Goal: Find contact information: Find contact information

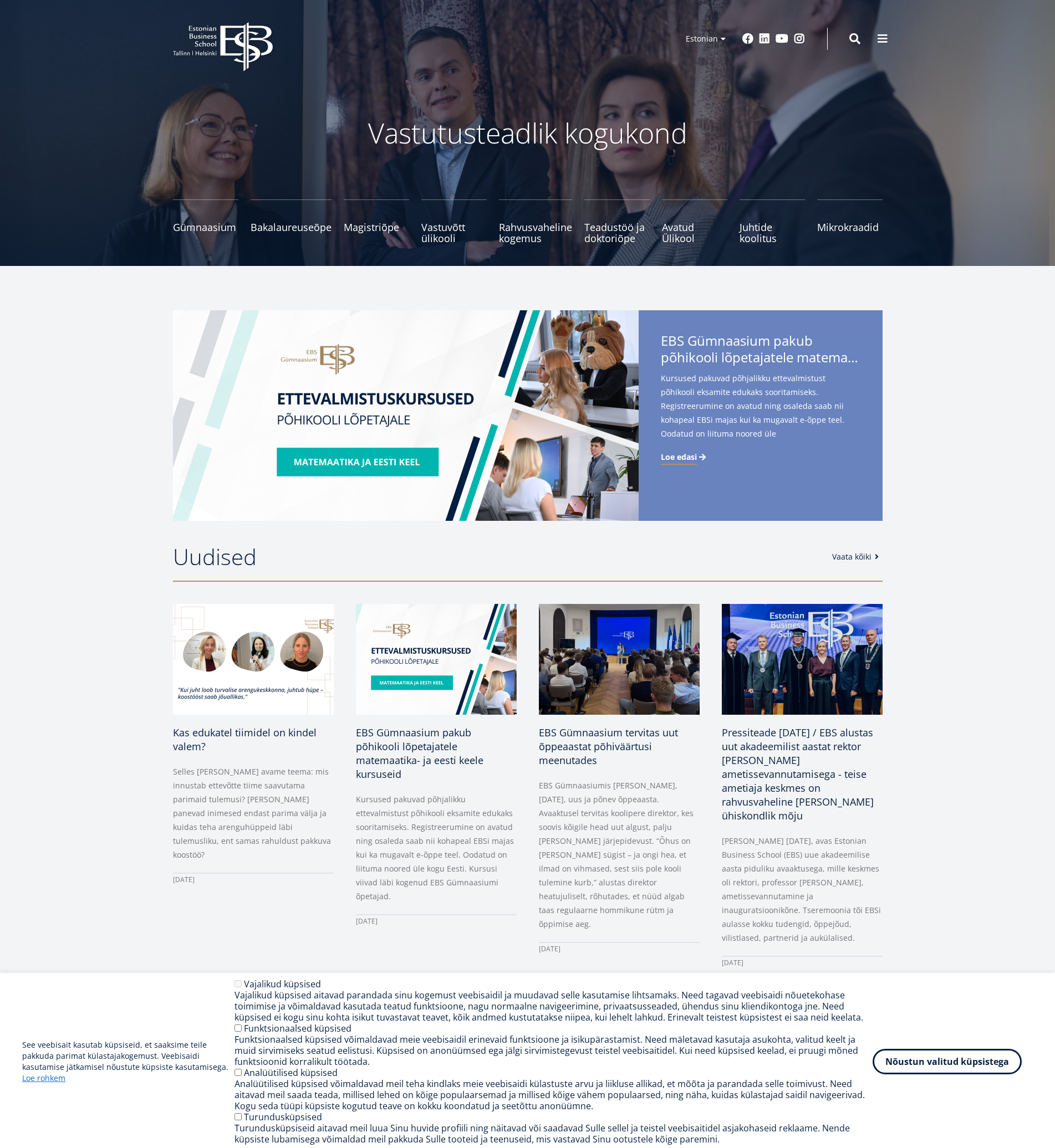
click at [531, 351] on img at bounding box center [406, 415] width 466 height 211
click at [934, 1059] on button "Nõustun valitud küpsistega" at bounding box center [947, 1057] width 149 height 26
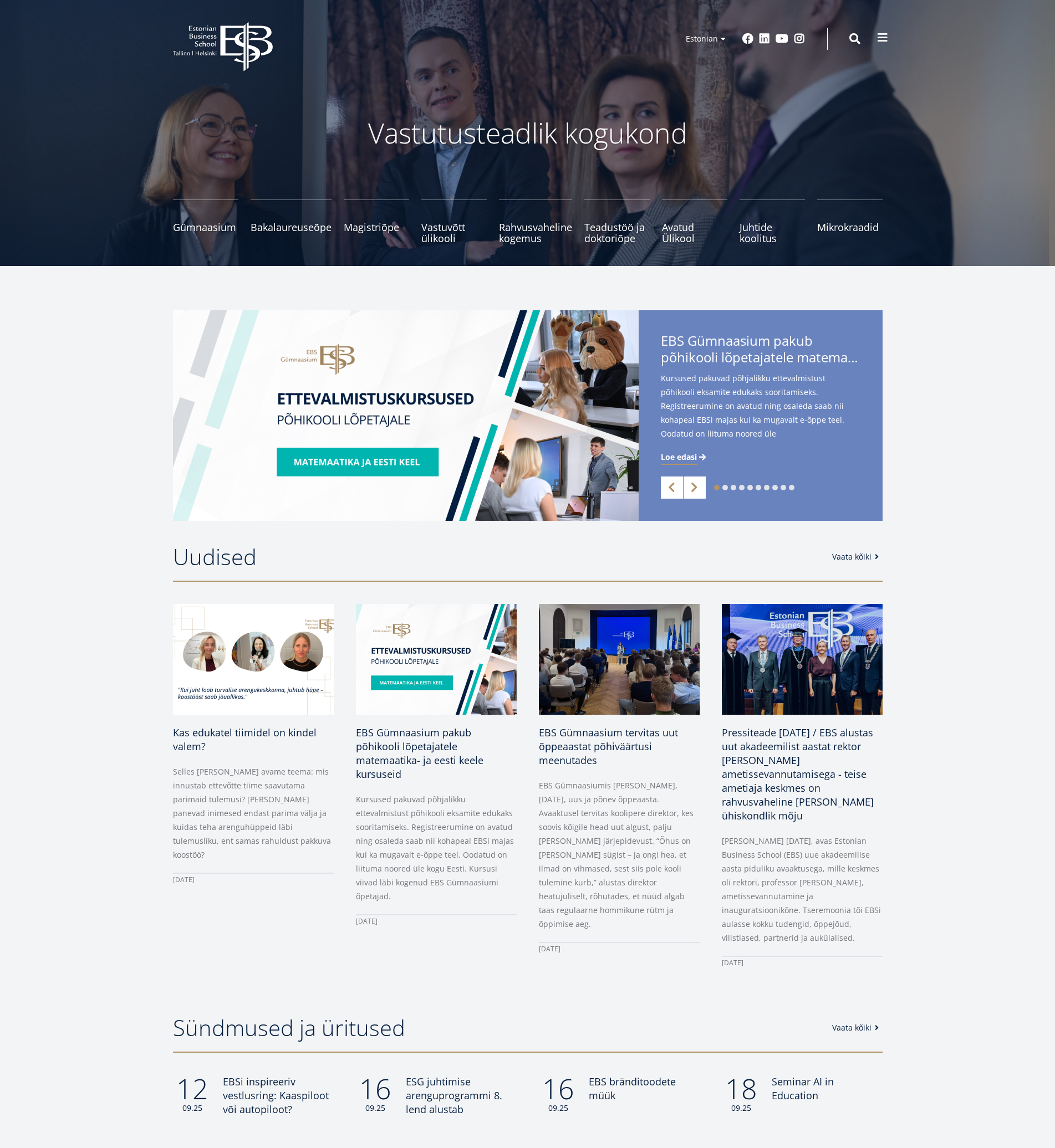
click at [879, 39] on span at bounding box center [882, 37] width 11 height 11
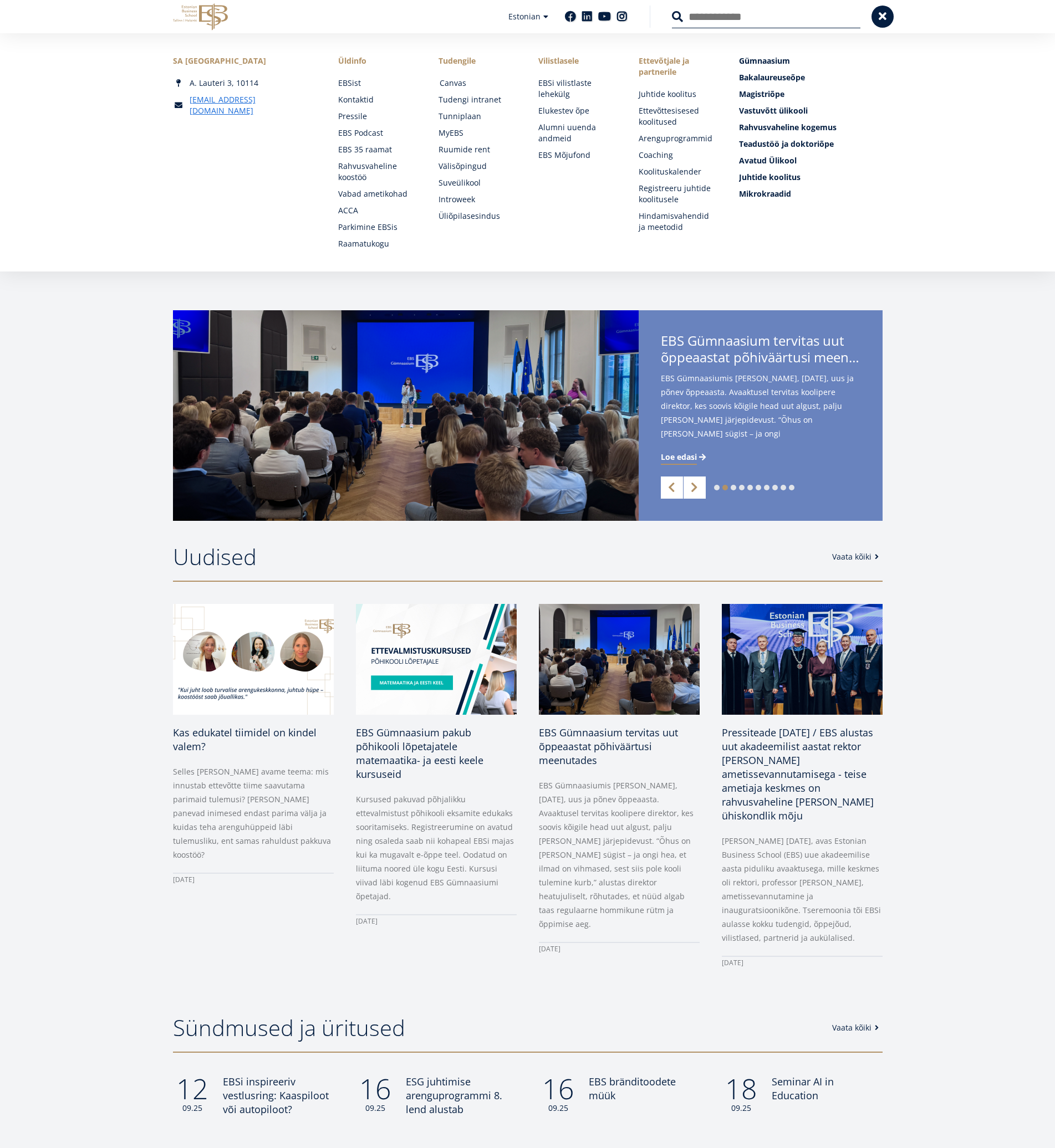
click at [450, 82] on link "Canvas" at bounding box center [478, 83] width 78 height 11
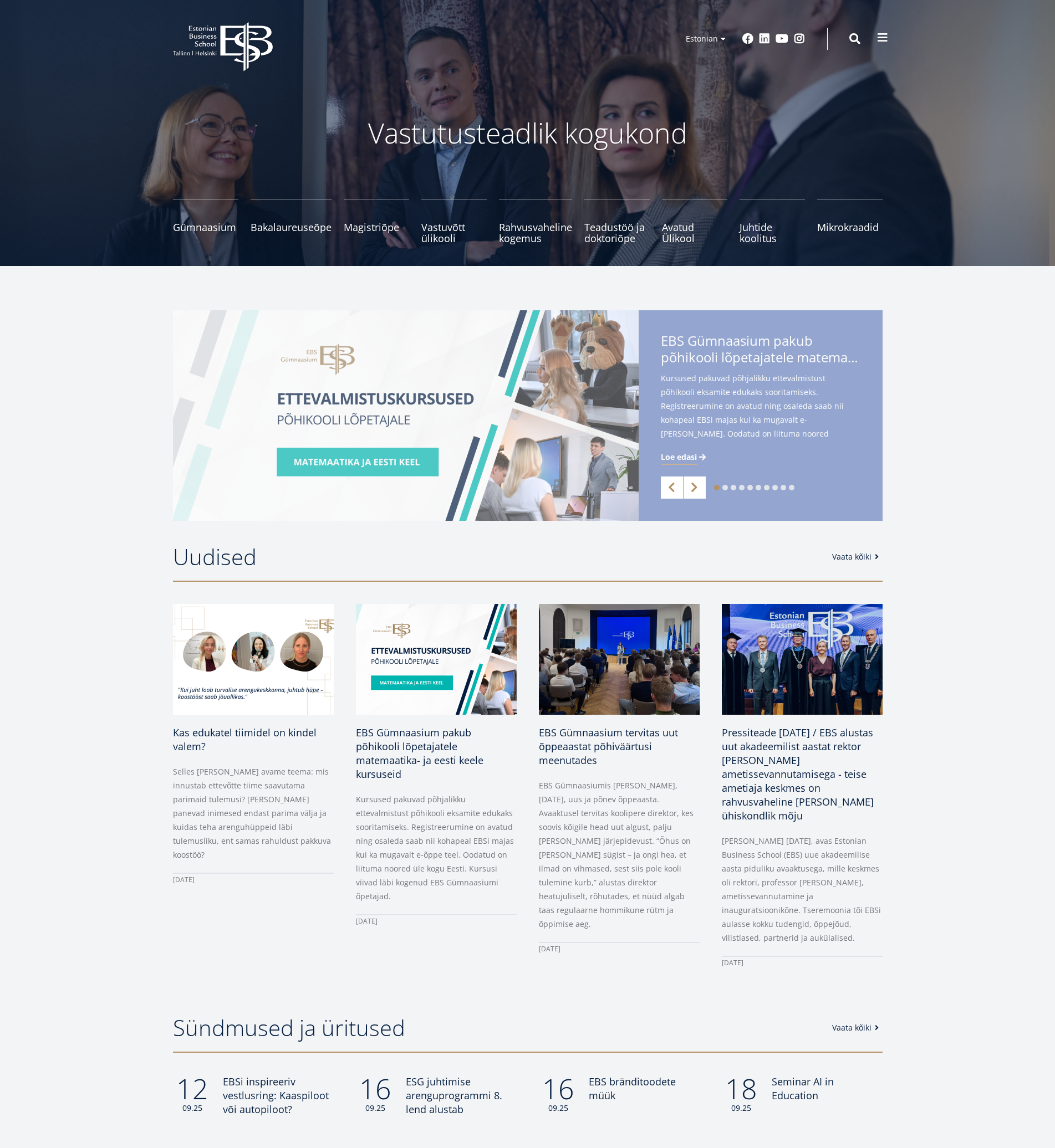
click at [877, 37] on span at bounding box center [882, 37] width 11 height 11
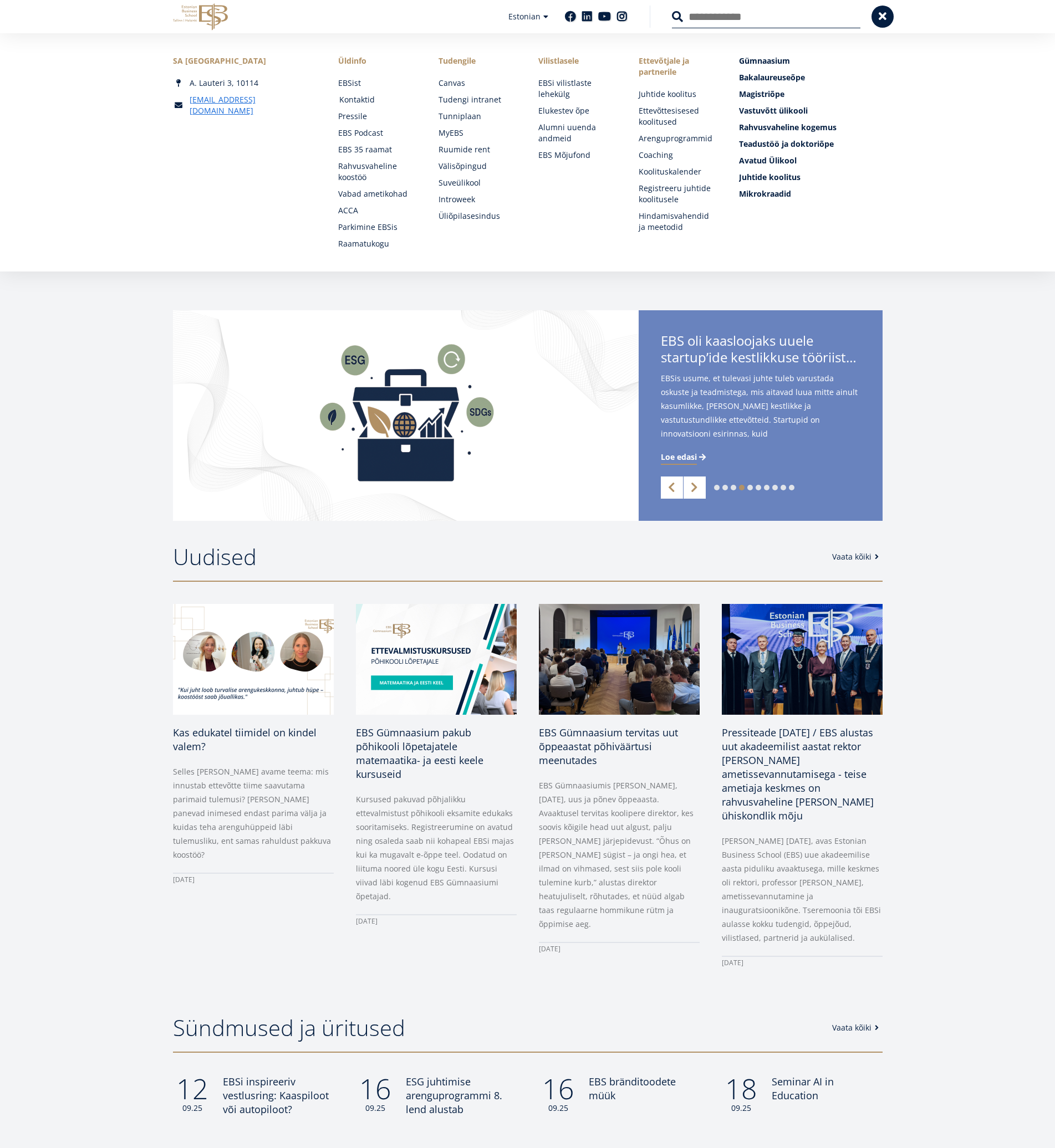
click at [364, 98] on link "Kontaktid" at bounding box center [378, 99] width 78 height 11
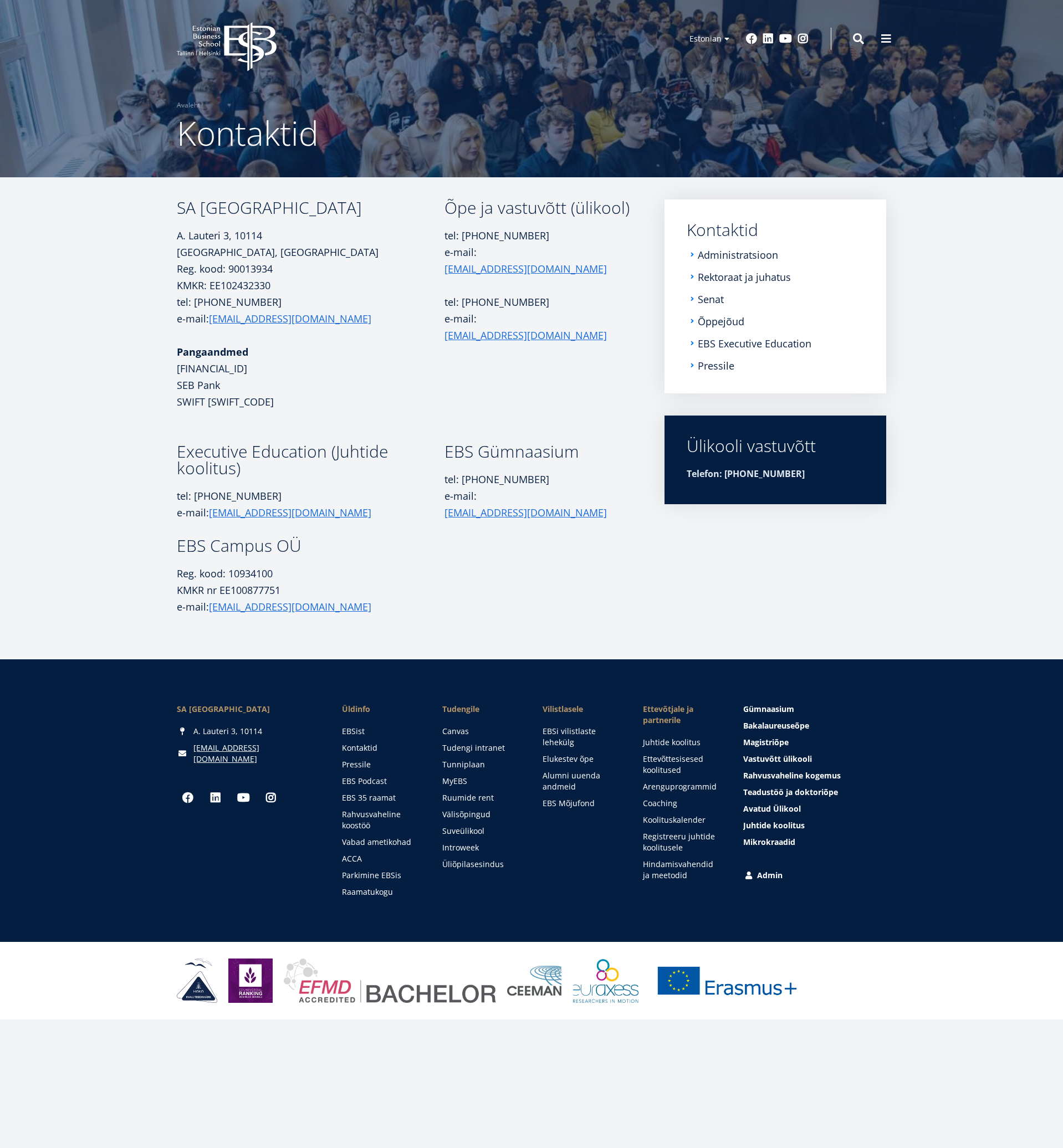
click at [693, 255] on li "Administratsioon" at bounding box center [776, 255] width 177 height 11
click at [722, 255] on link "Administratsioon" at bounding box center [739, 255] width 80 height 11
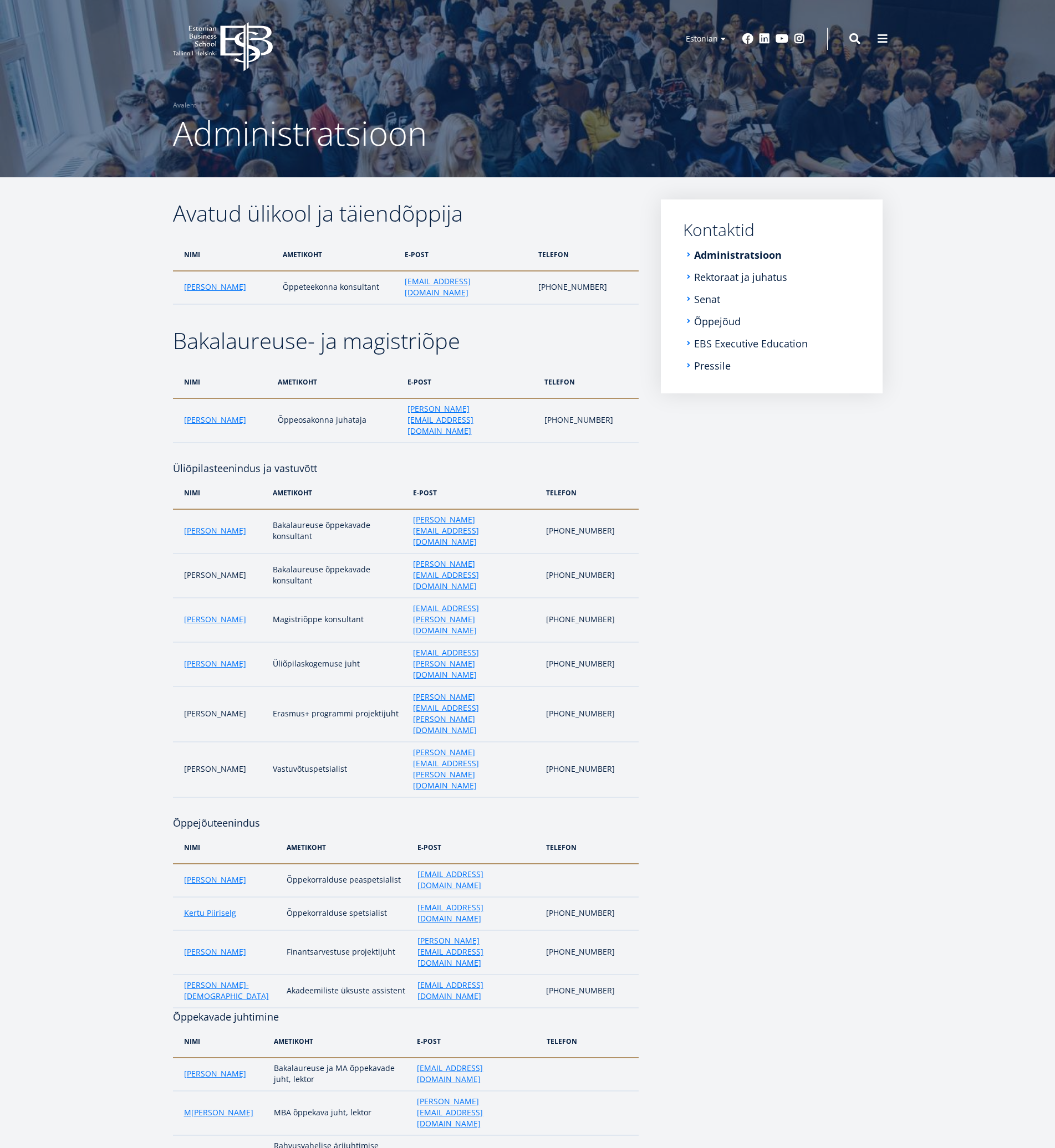
click at [690, 278] on li "Rektoraat ja juhatus" at bounding box center [772, 277] width 177 height 11
click at [694, 277] on li "Rektoraat ja juhatus" at bounding box center [772, 277] width 177 height 11
click at [699, 276] on link "Rektoraat ja juhatus" at bounding box center [742, 277] width 93 height 11
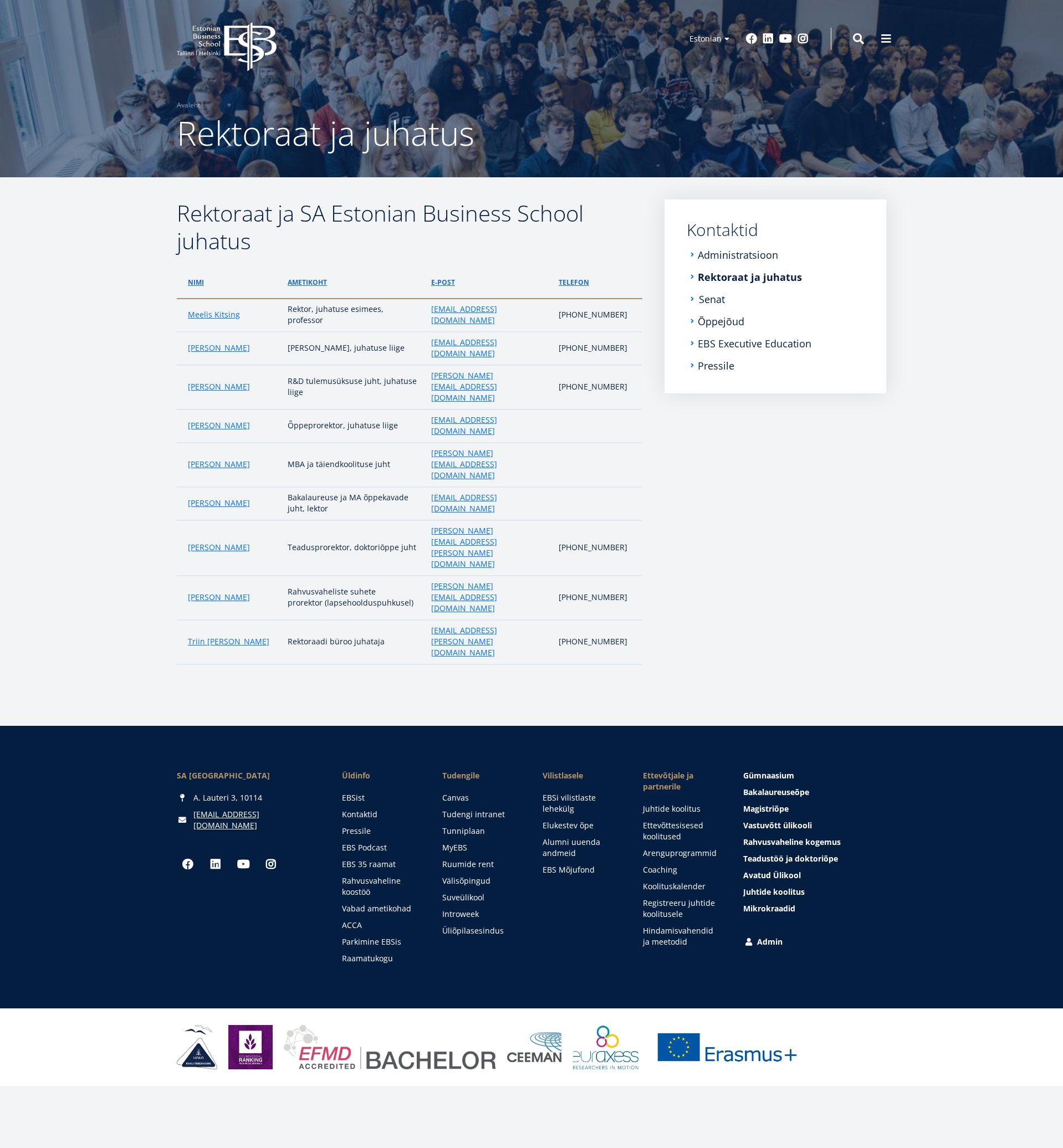
click at [713, 304] on link "Senat" at bounding box center [712, 299] width 26 height 11
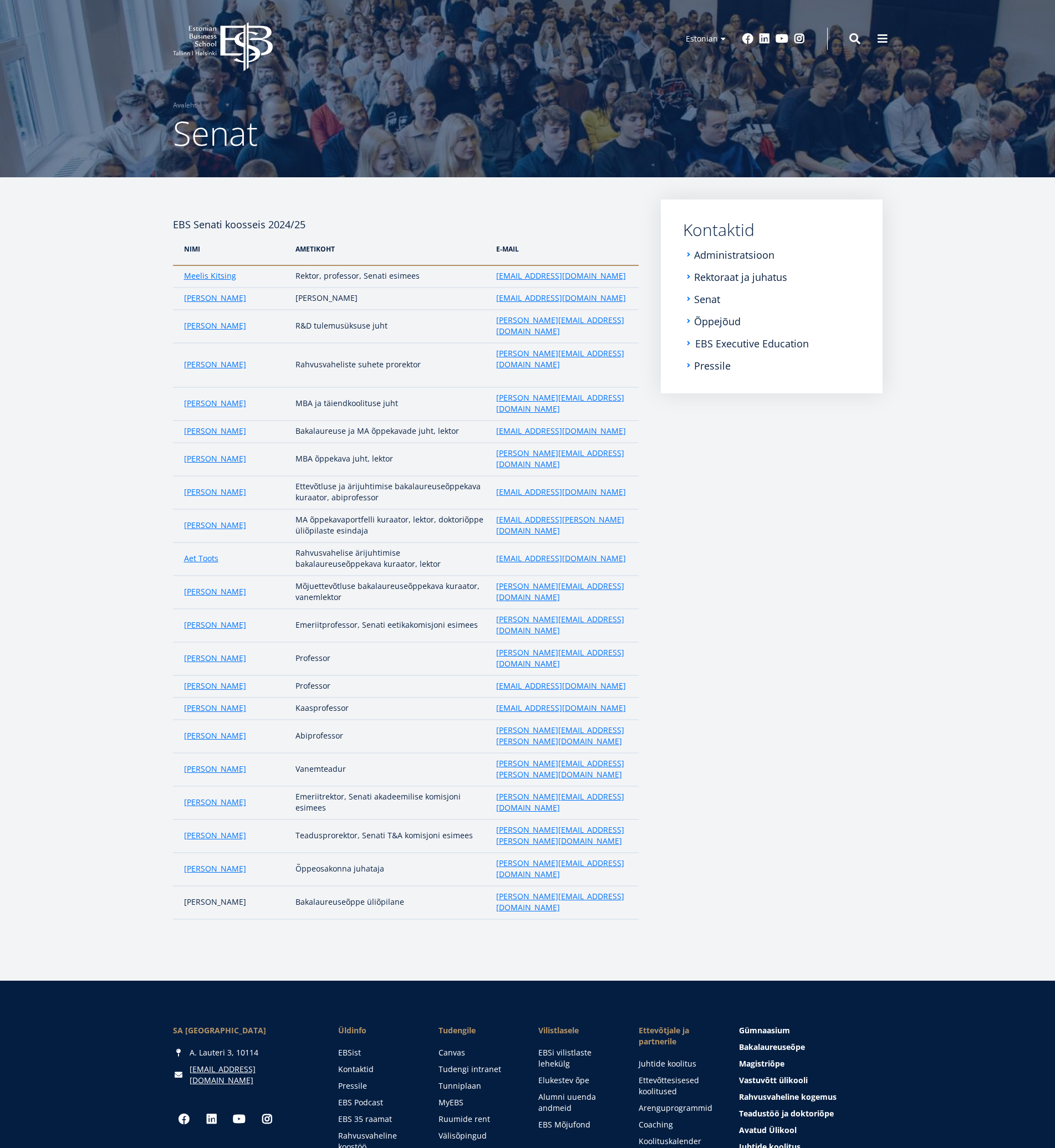
click at [736, 345] on link "EBS Executive Education" at bounding box center [752, 343] width 114 height 11
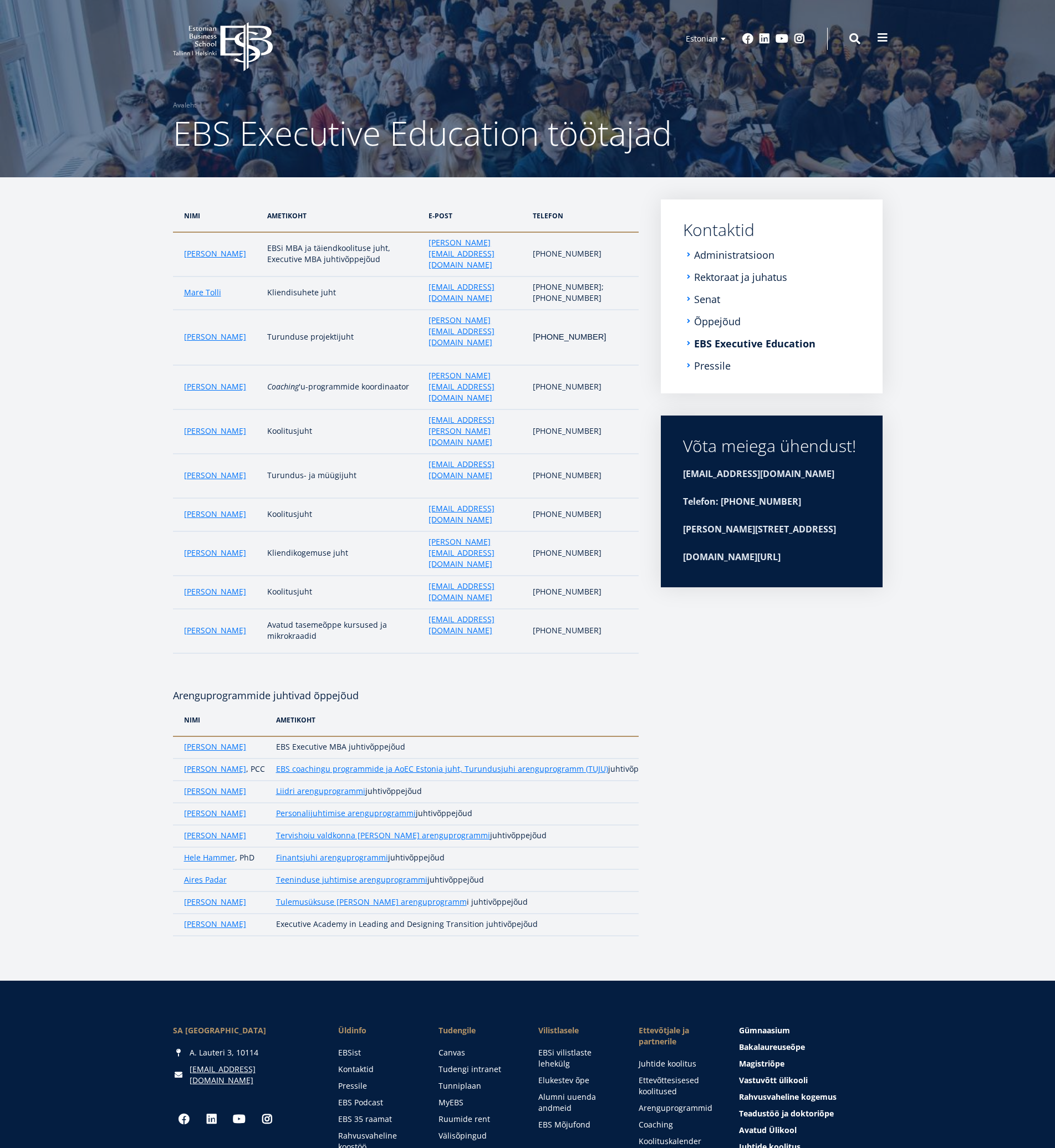
click at [874, 37] on button at bounding box center [882, 37] width 22 height 22
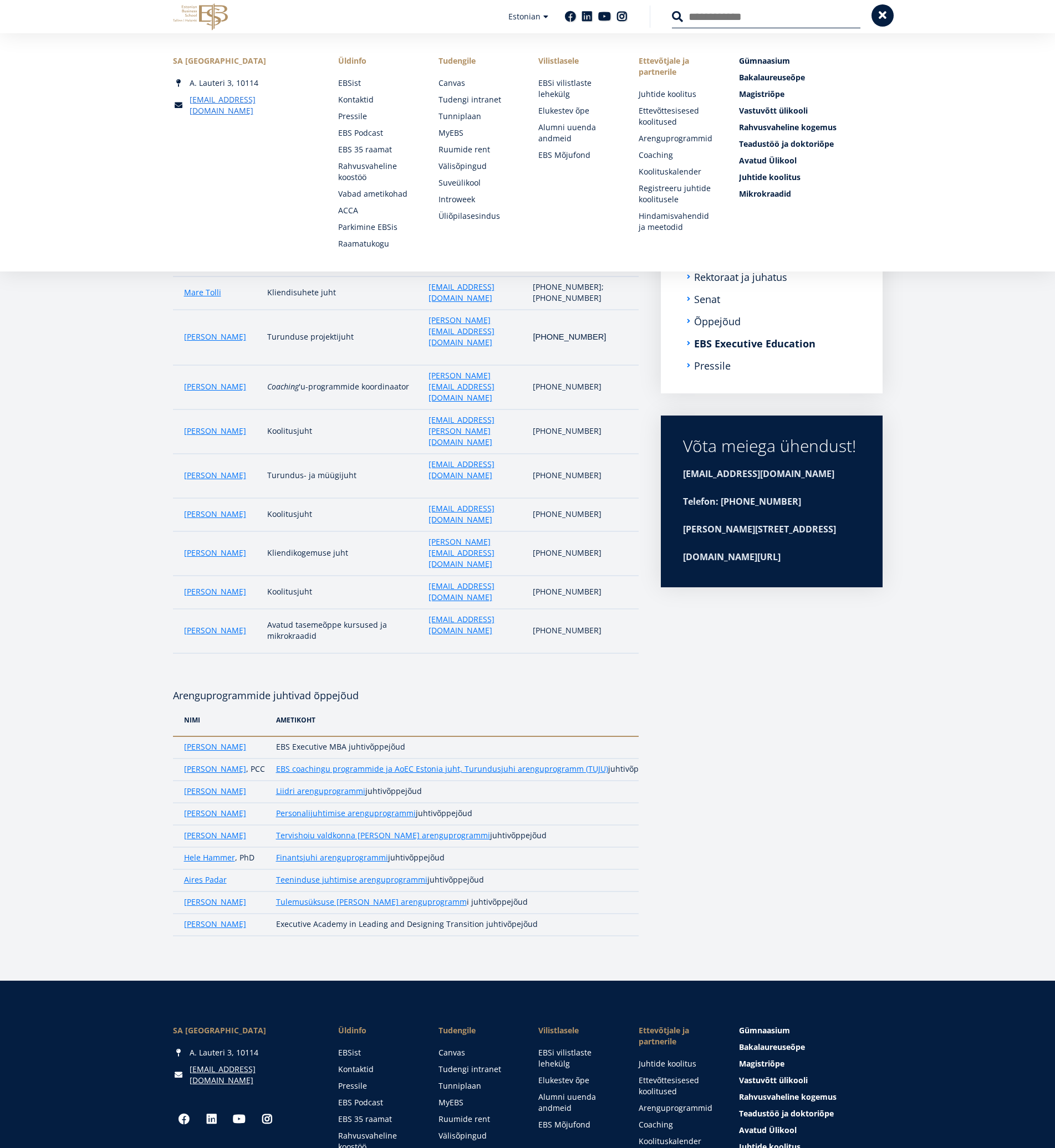
click at [878, 20] on span at bounding box center [882, 15] width 11 height 11
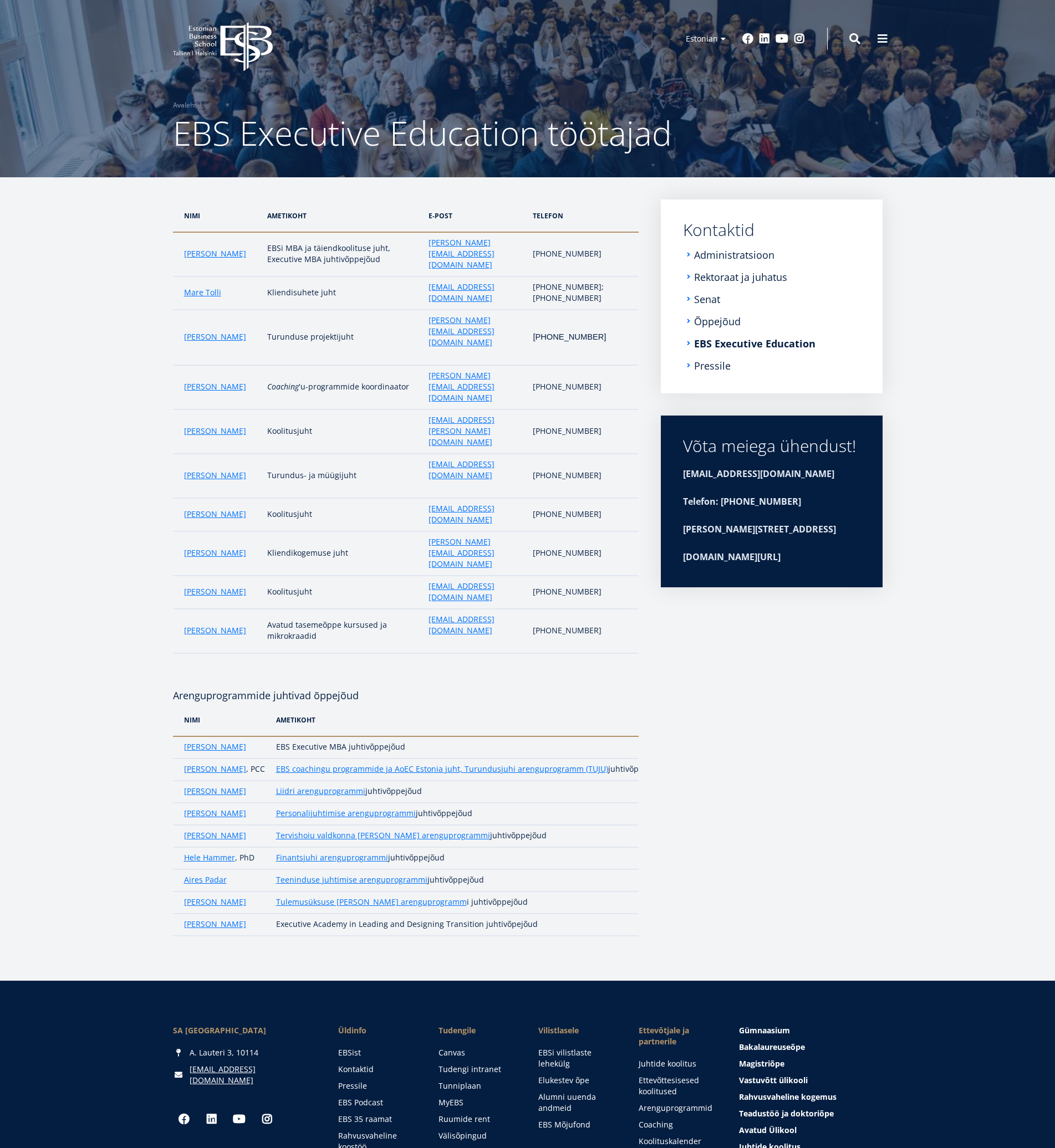
click at [690, 254] on li "Administratsioon" at bounding box center [772, 255] width 177 height 11
click at [687, 253] on li "Administratsioon" at bounding box center [772, 255] width 177 height 11
click at [689, 275] on li "Rektoraat ja juhatus" at bounding box center [772, 277] width 177 height 11
click at [720, 258] on link "Administratsioon" at bounding box center [735, 255] width 80 height 11
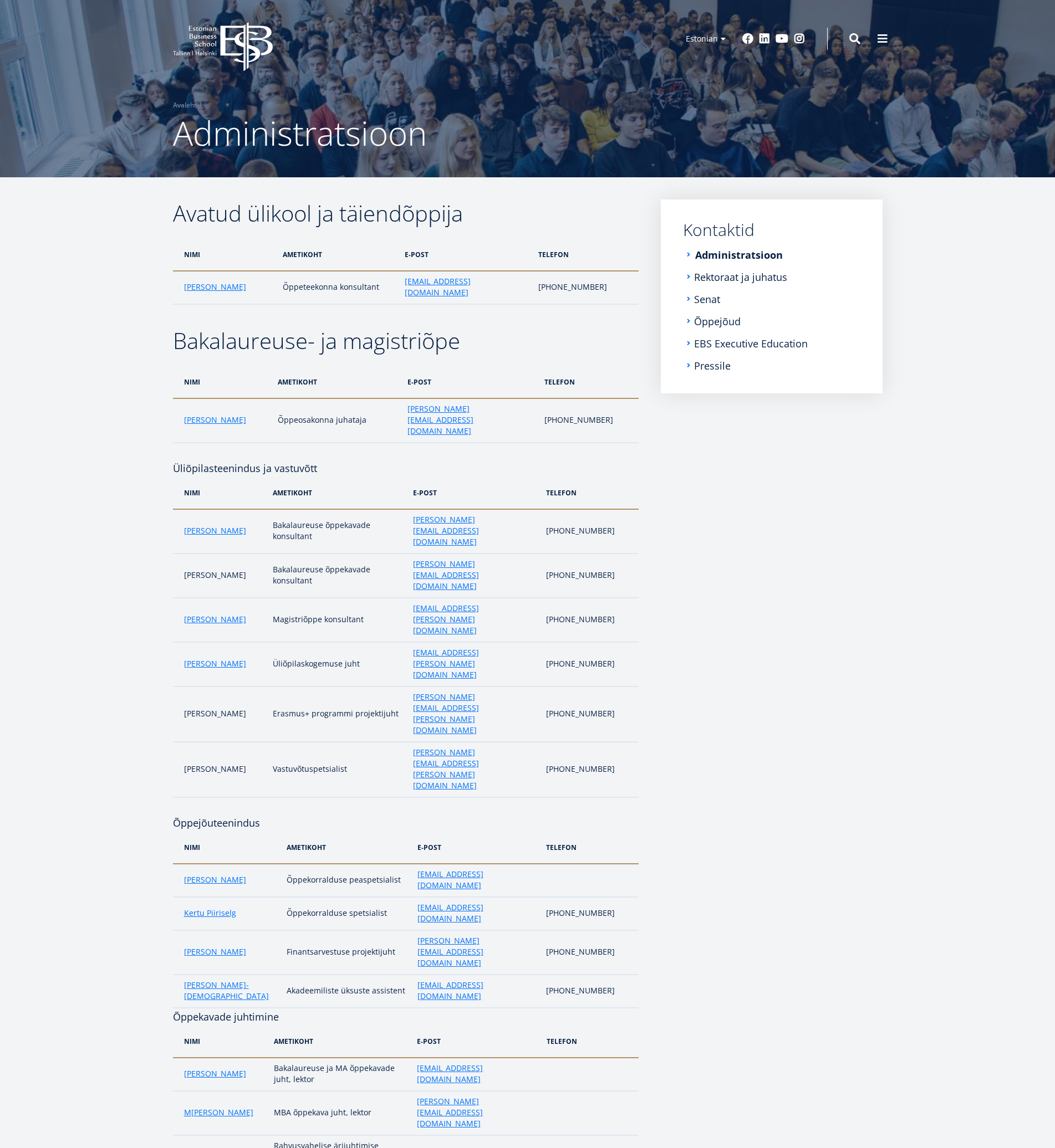
click at [698, 256] on link "Administratsioon" at bounding box center [739, 255] width 88 height 11
click at [717, 278] on link "Rektoraat ja juhatus" at bounding box center [742, 277] width 93 height 11
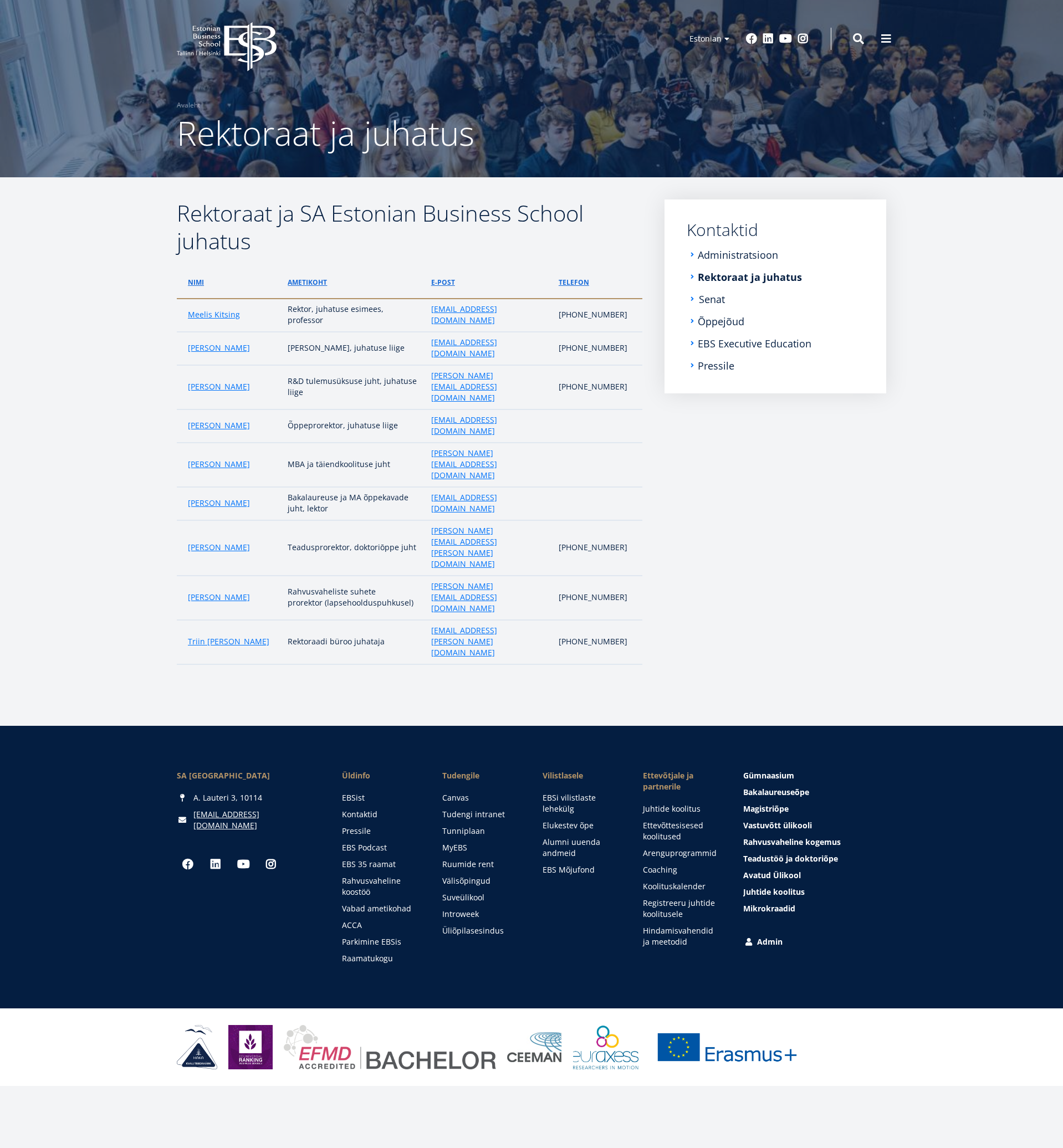
click at [704, 301] on link "Senat" at bounding box center [712, 299] width 26 height 11
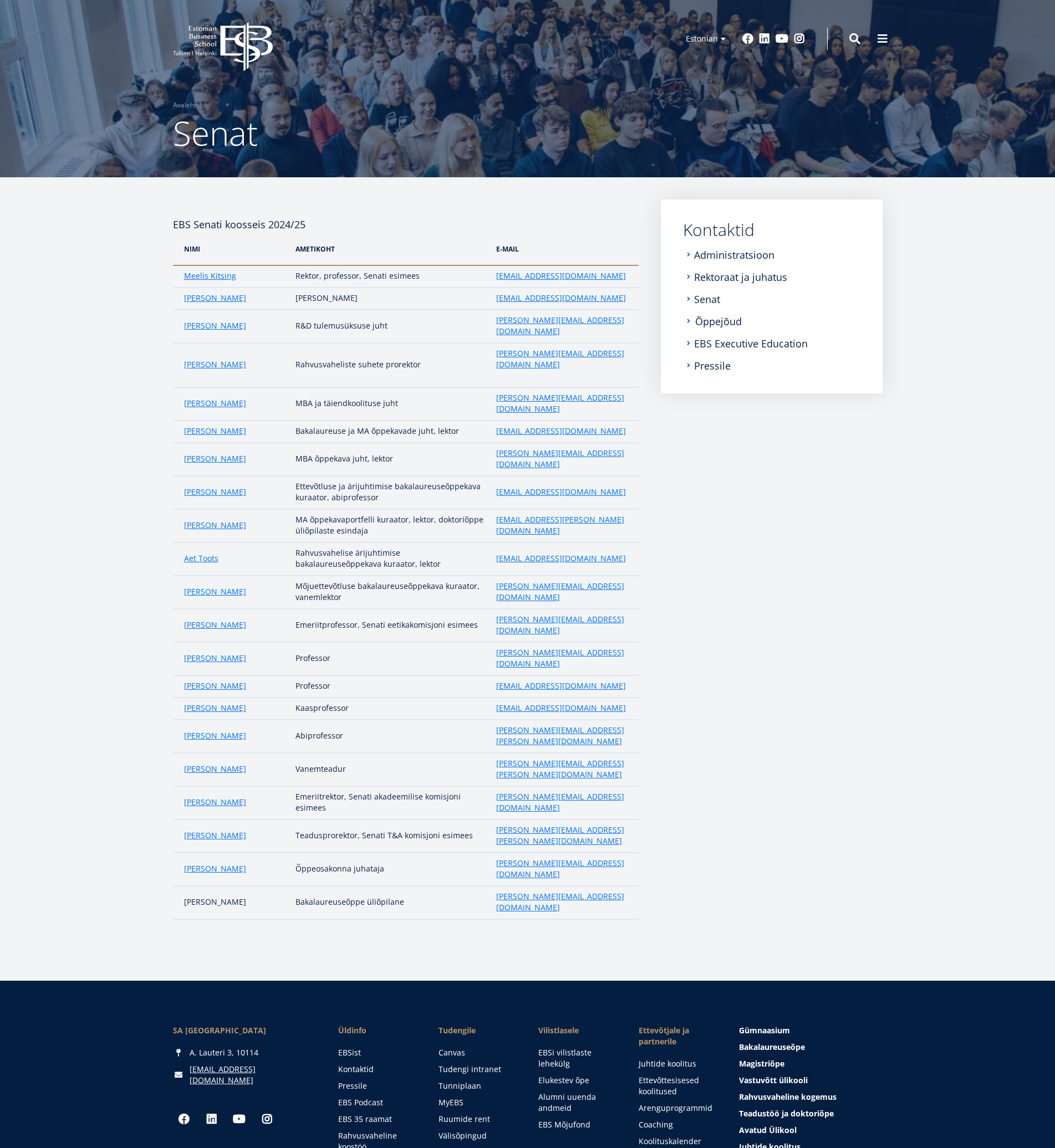
click at [701, 320] on link "Õppejõud" at bounding box center [719, 321] width 46 height 11
click at [747, 255] on link "Administratsioon" at bounding box center [735, 255] width 80 height 11
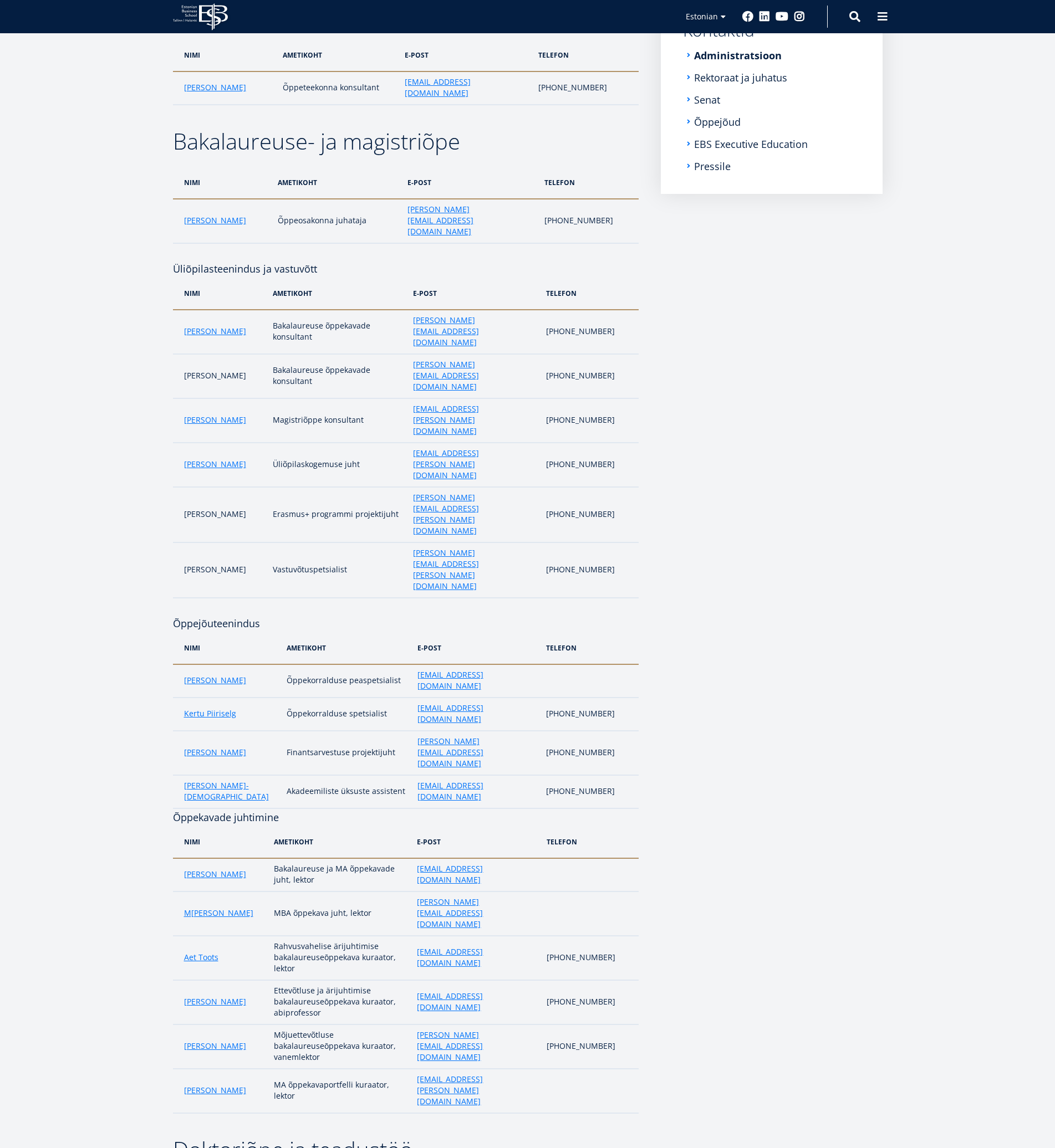
scroll to position [221, 0]
